Goal: Task Accomplishment & Management: Check status

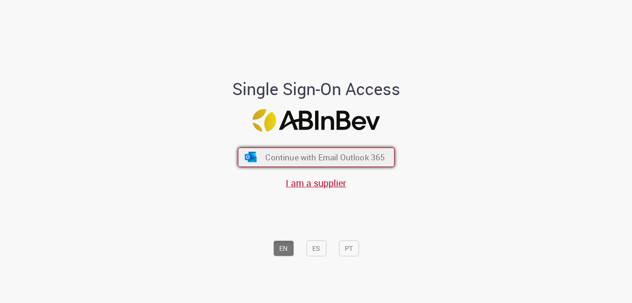
click at [303, 157] on span "Continue with Email Outlook 365" at bounding box center [325, 157] width 120 height 11
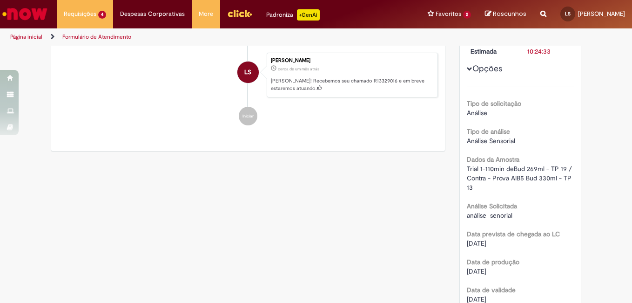
scroll to position [47, 0]
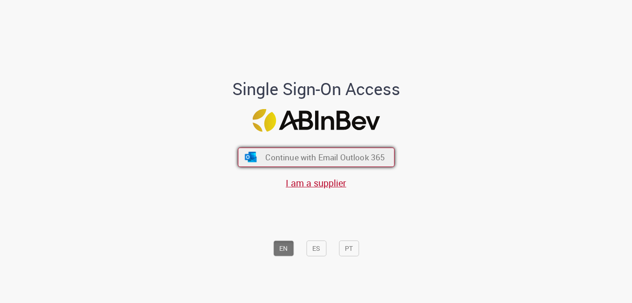
click at [304, 158] on span "Continue with Email Outlook 365" at bounding box center [325, 157] width 120 height 11
click at [312, 158] on span "Continue with Email Outlook 365" at bounding box center [325, 157] width 120 height 11
click at [340, 159] on span "Continue with Email Outlook 365" at bounding box center [325, 157] width 120 height 11
click at [346, 158] on span "Continue with Email Outlook 365" at bounding box center [325, 157] width 120 height 11
